Goal: Task Accomplishment & Management: Manage account settings

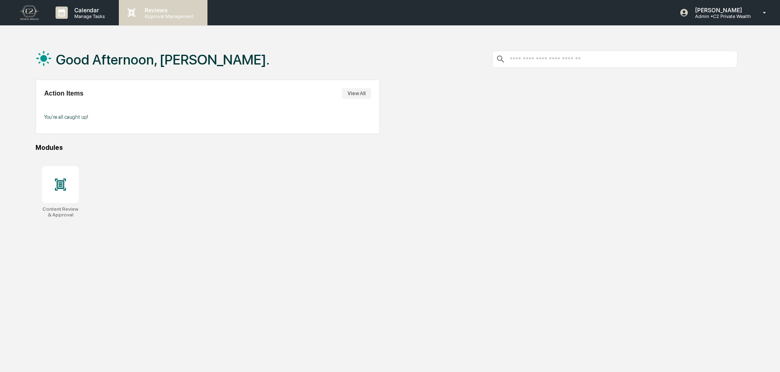
click at [142, 7] on p "Reviews" at bounding box center [168, 10] width 60 height 7
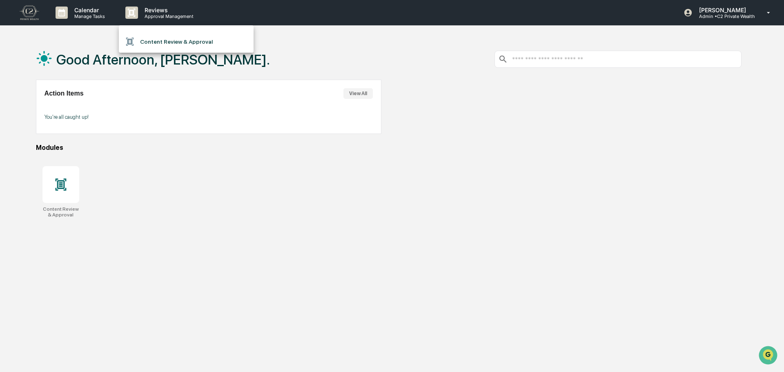
click at [149, 38] on li "Content Review & Approval" at bounding box center [186, 42] width 135 height 16
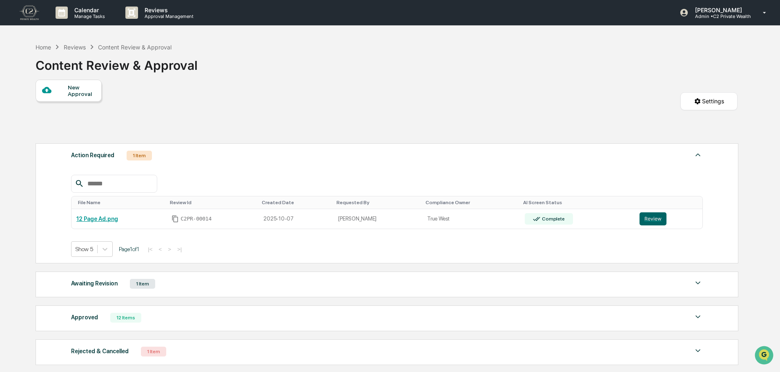
click at [469, 69] on div "Home Reviews Content Review & Approval Content Review & Approval" at bounding box center [387, 59] width 702 height 41
click at [61, 90] on div at bounding box center [55, 90] width 26 height 10
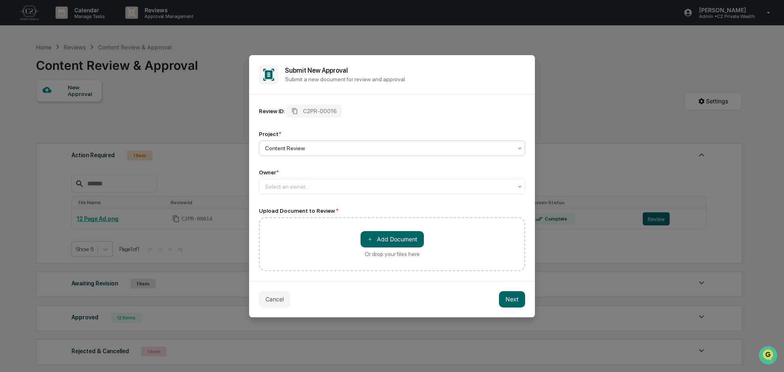
click at [308, 144] on div at bounding box center [389, 148] width 248 height 8
click at [345, 152] on div at bounding box center [389, 148] width 248 height 8
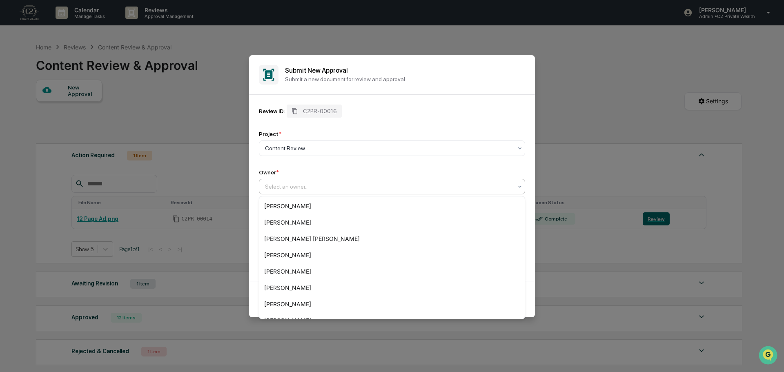
click at [330, 179] on div "Select an owner..." at bounding box center [392, 187] width 266 height 16
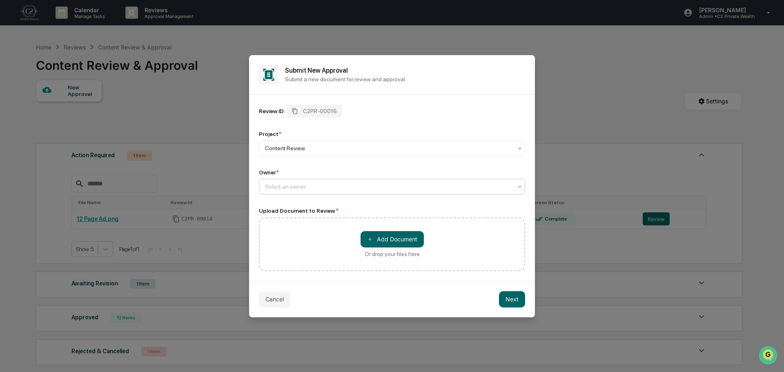
click at [346, 167] on div "Review ID: C2PR-00016 Project * Content Review Owner * Select an owner..." at bounding box center [392, 150] width 266 height 90
click at [275, 299] on button "Cancel" at bounding box center [274, 299] width 31 height 16
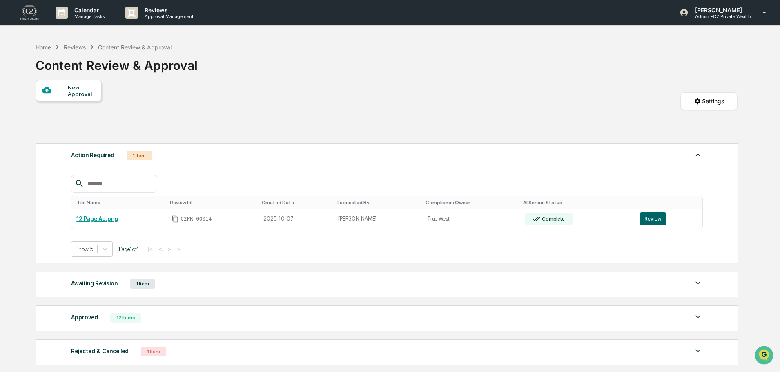
click at [279, 290] on div "Awaiting Revision 1 Item File Name Review Id Created Date Requested By Complian…" at bounding box center [387, 285] width 703 height 26
click at [699, 281] on img at bounding box center [698, 283] width 10 height 10
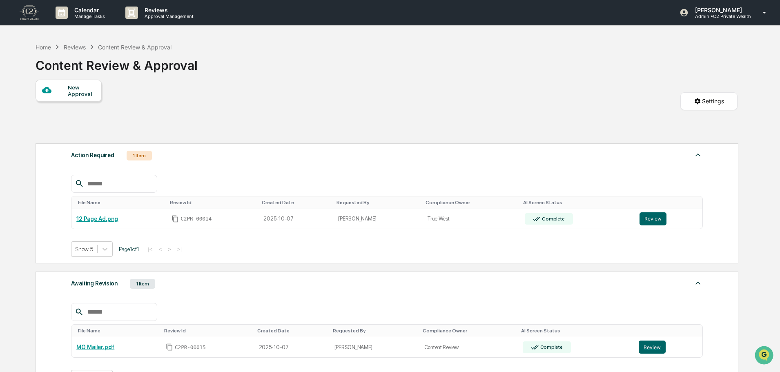
scroll to position [41, 0]
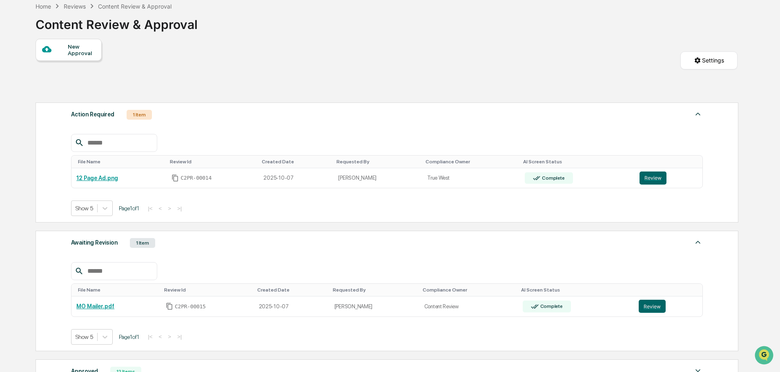
click at [699, 242] on img at bounding box center [698, 242] width 10 height 10
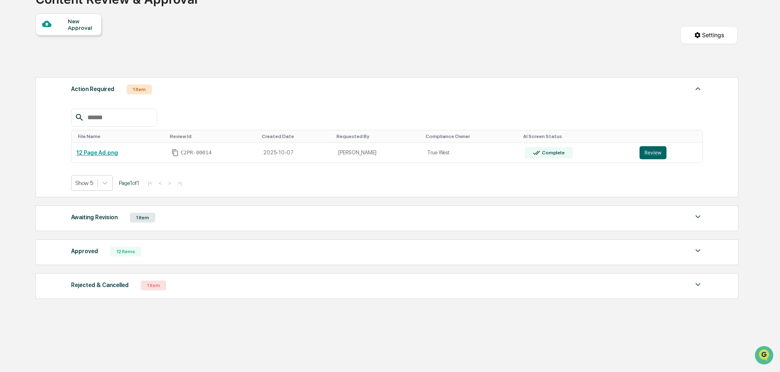
scroll to position [67, 0]
click at [686, 321] on div "Home Reviews Content Review & Approval Content Review & Approval New Approval S…" at bounding box center [386, 171] width 727 height 401
